Goal: Task Accomplishment & Management: Manage account settings

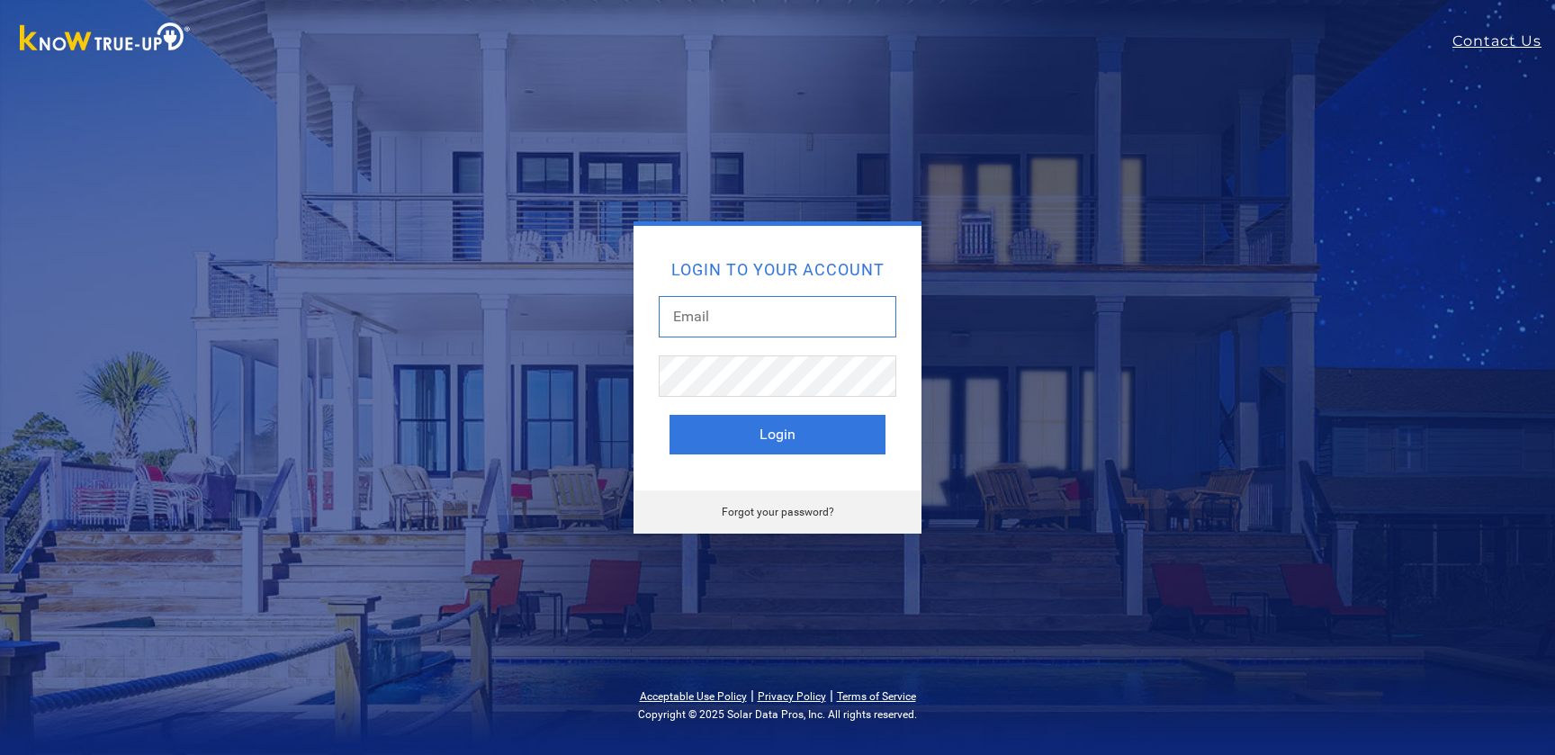
click at [707, 316] on input "text" at bounding box center [778, 316] width 238 height 41
type input "lindabrase1@gmail.com"
click at [754, 507] on link "Forgot your password?" at bounding box center [778, 512] width 113 height 13
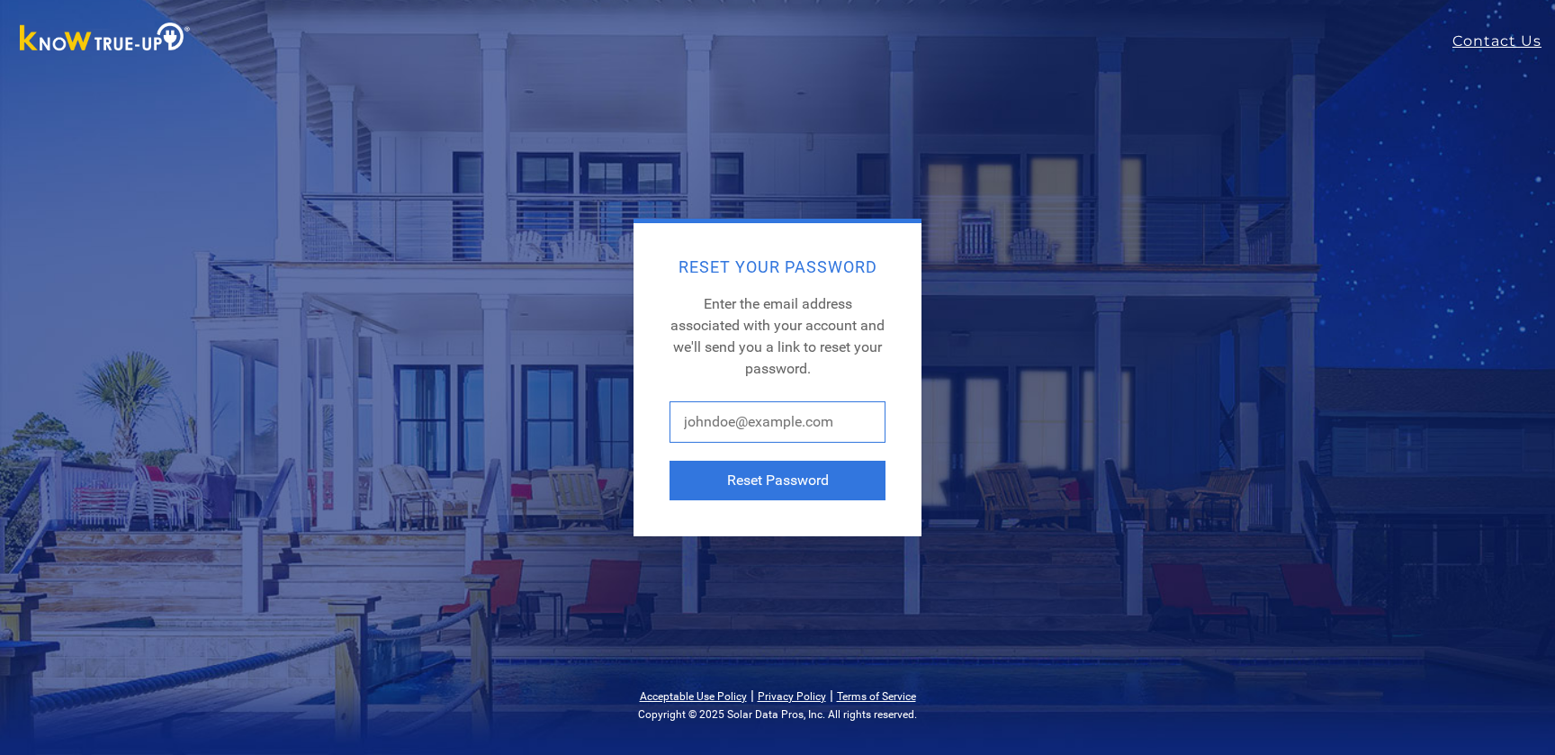
click at [727, 428] on input "text" at bounding box center [778, 421] width 216 height 41
type input "[EMAIL_ADDRESS][DOMAIN_NAME]"
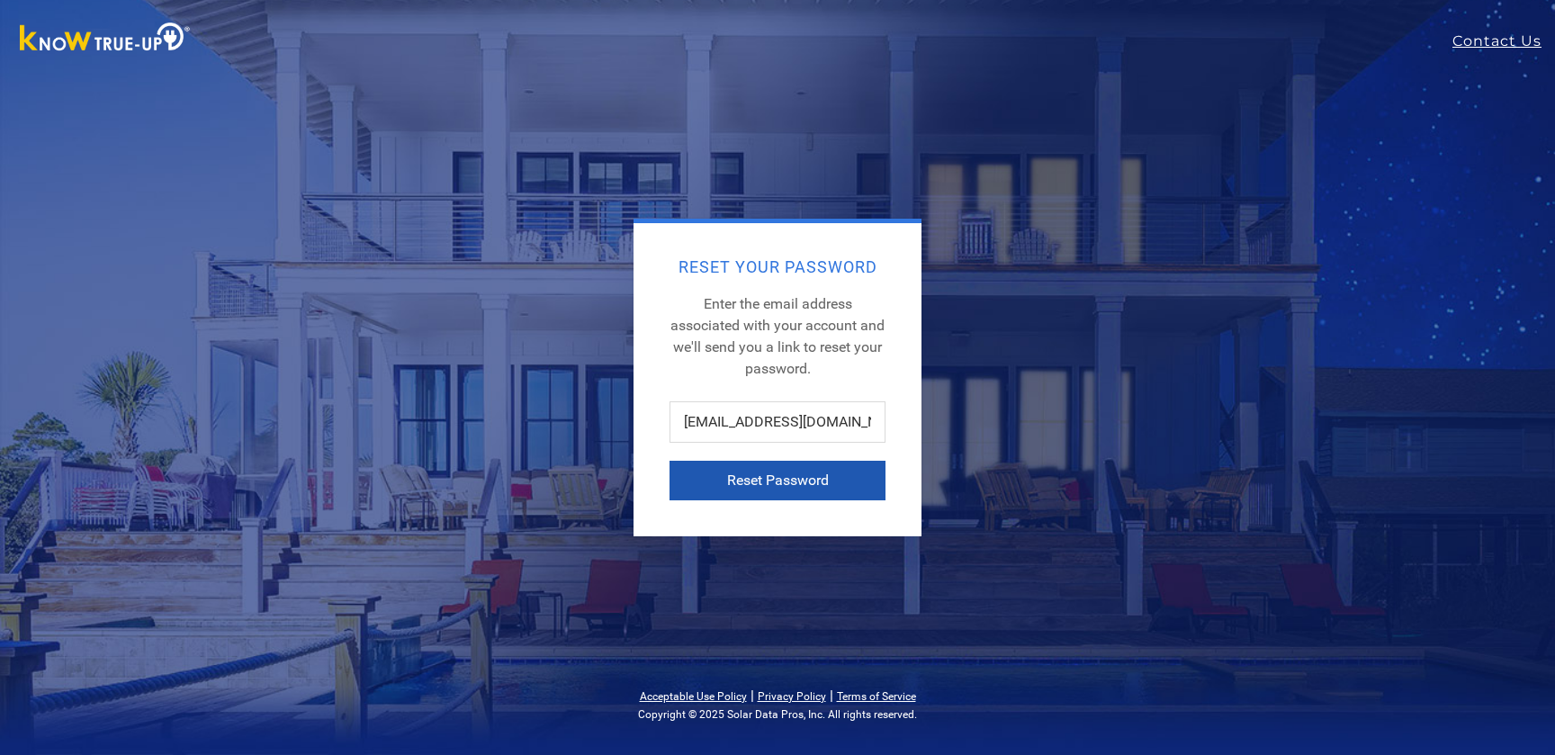
click at [766, 475] on button "Reset Password" at bounding box center [778, 481] width 216 height 40
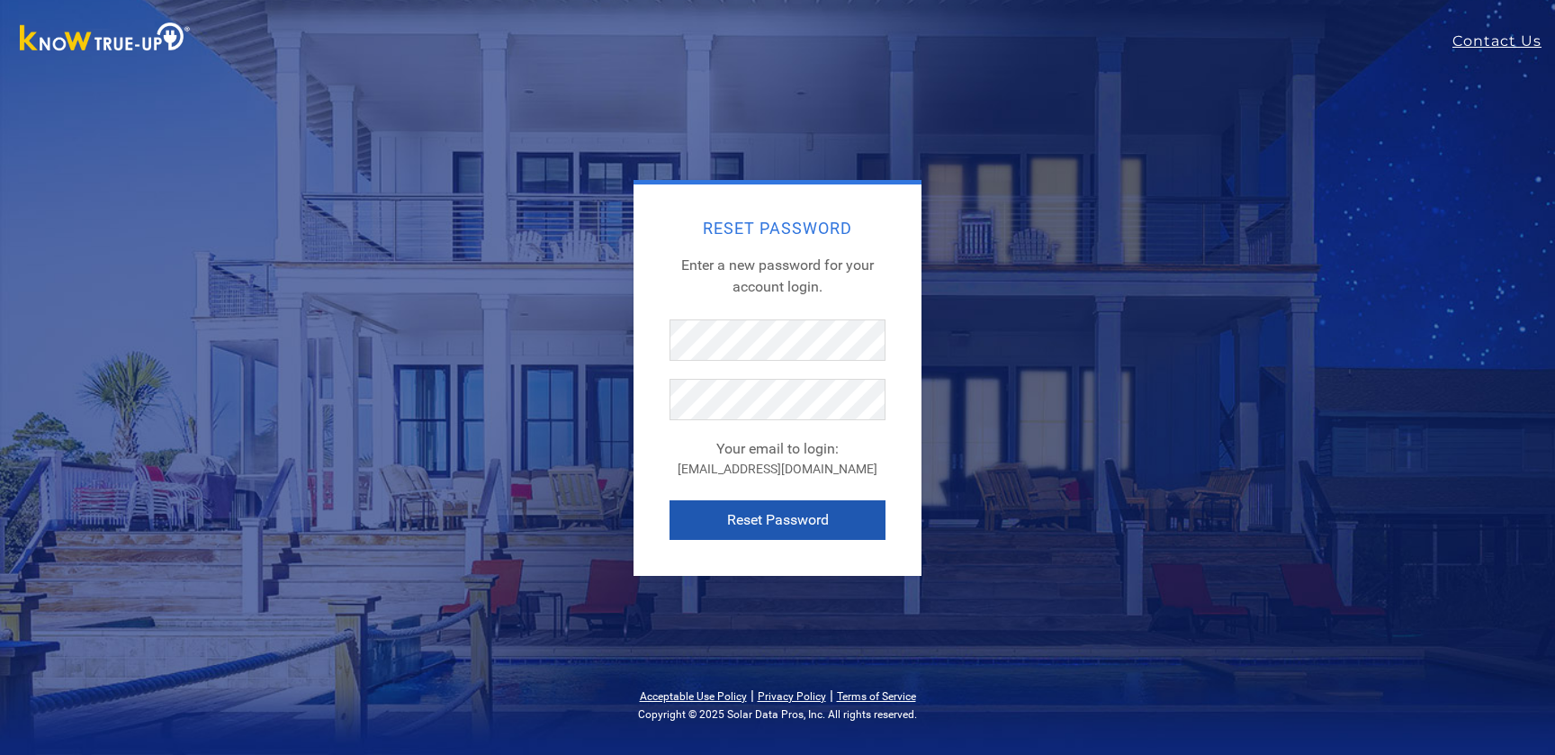
click at [743, 517] on button "Reset Password" at bounding box center [778, 520] width 216 height 40
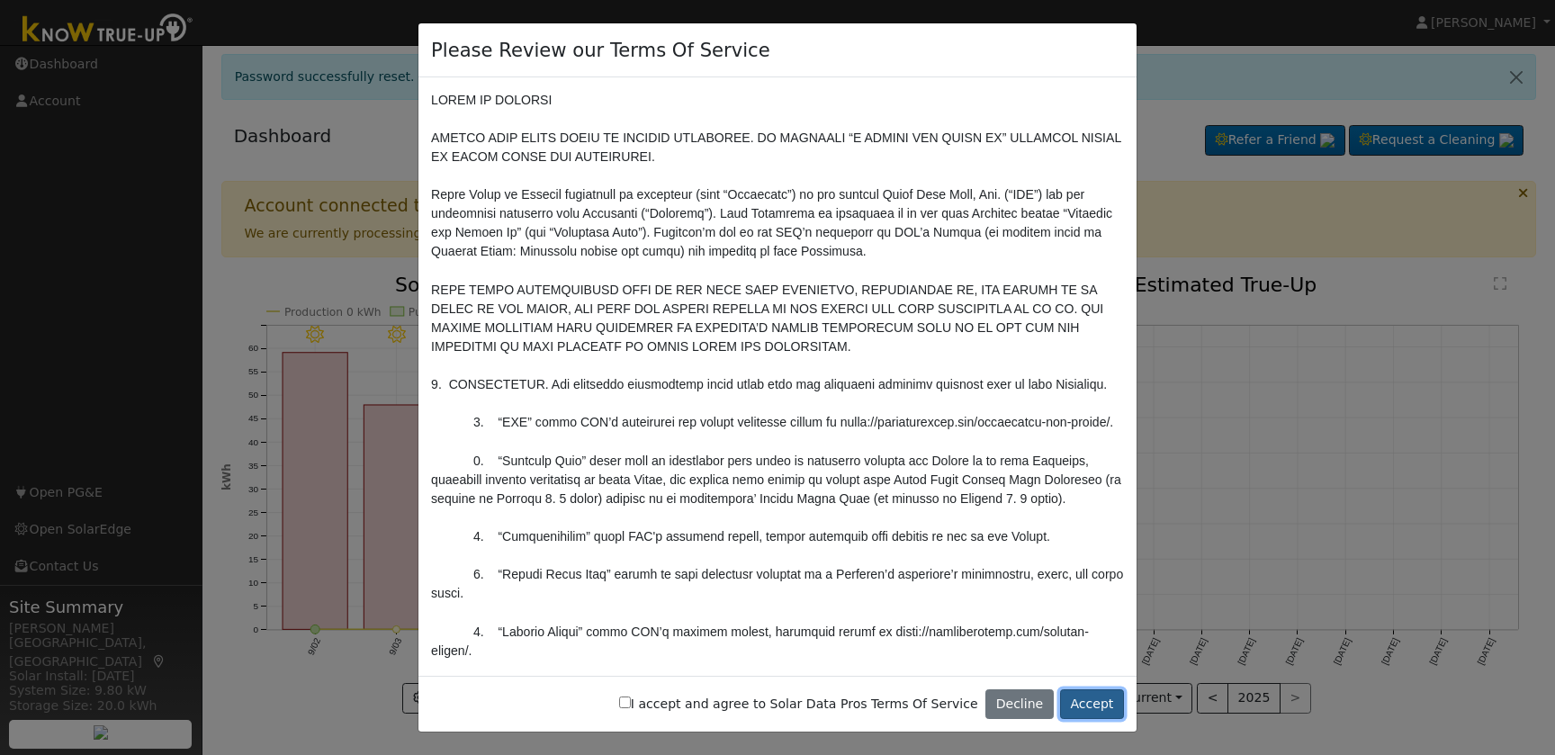
click at [1096, 707] on button "Accept" at bounding box center [1092, 704] width 64 height 31
click at [1096, 706] on button "Accept" at bounding box center [1092, 704] width 64 height 31
click at [1094, 707] on button "Accept" at bounding box center [1092, 704] width 64 height 31
click at [644, 705] on div "I accept and agree to Solar Data Pros Terms Of Service Decline Accept" at bounding box center [778, 704] width 718 height 57
click at [631, 705] on input "I accept and agree to Solar Data Pros Terms Of Service" at bounding box center [625, 703] width 12 height 12
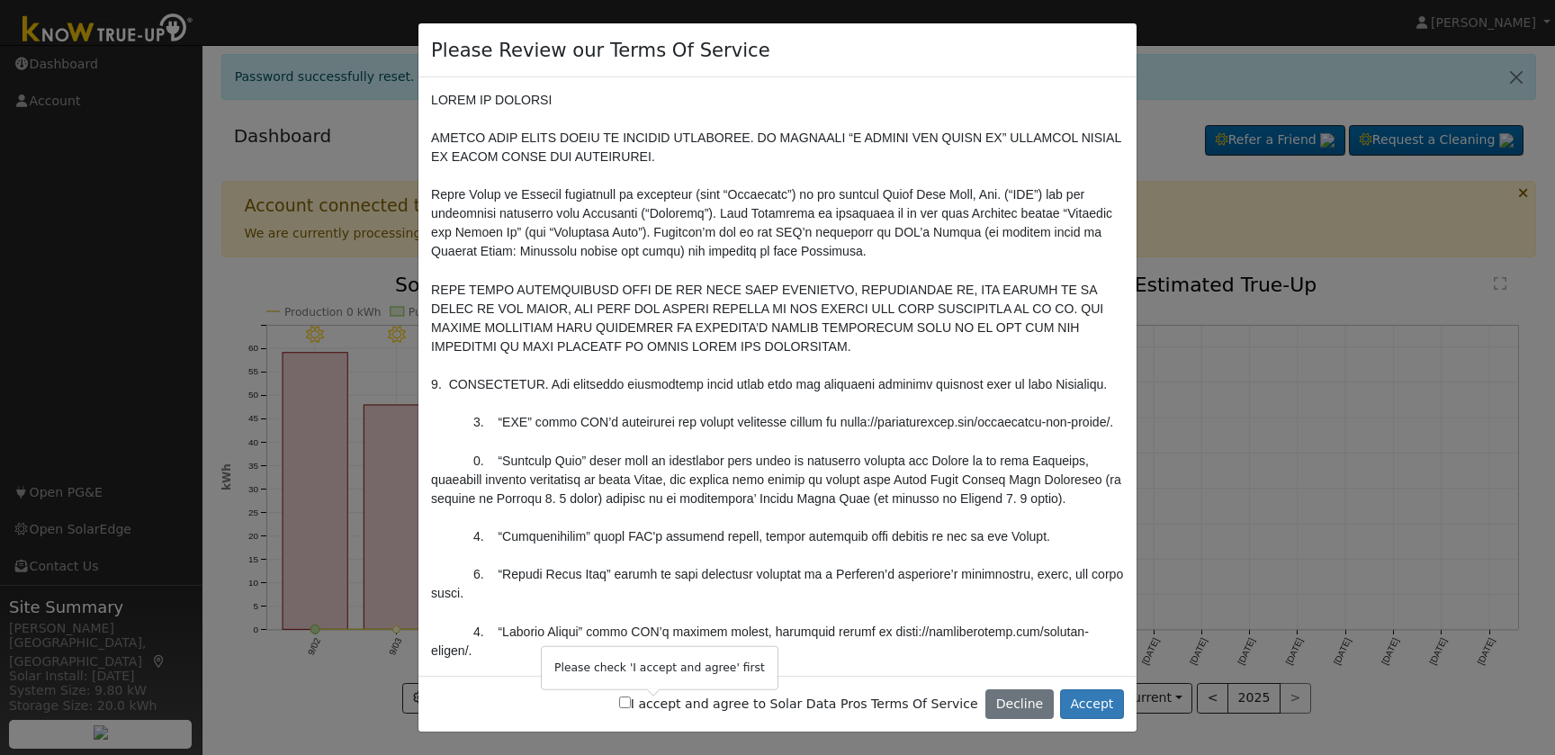
checkbox input "true"
click at [1098, 706] on button "Accept" at bounding box center [1092, 704] width 64 height 31
